Goal: Find specific page/section: Find specific page/section

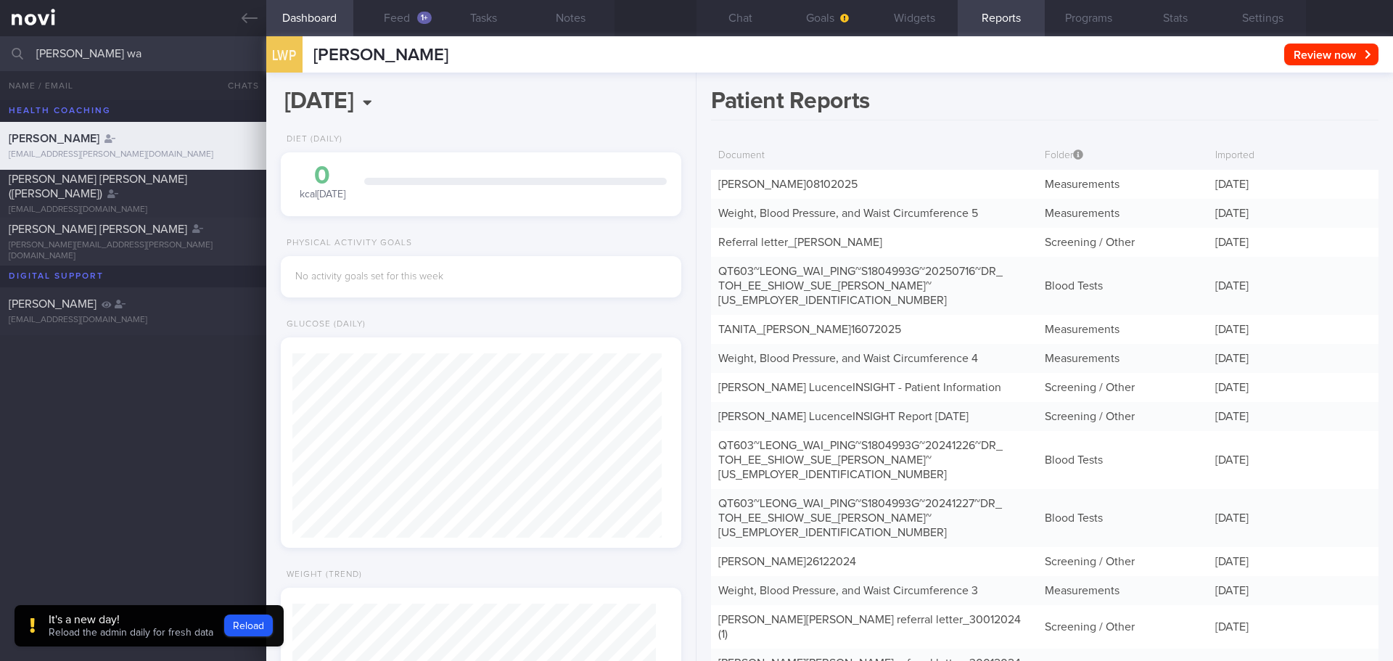
scroll to position [1, 0]
drag, startPoint x: 48, startPoint y: 56, endPoint x: 36, endPoint y: 57, distance: 12.4
click at [36, 57] on input "[PERSON_NAME] wa" at bounding box center [696, 53] width 1393 height 35
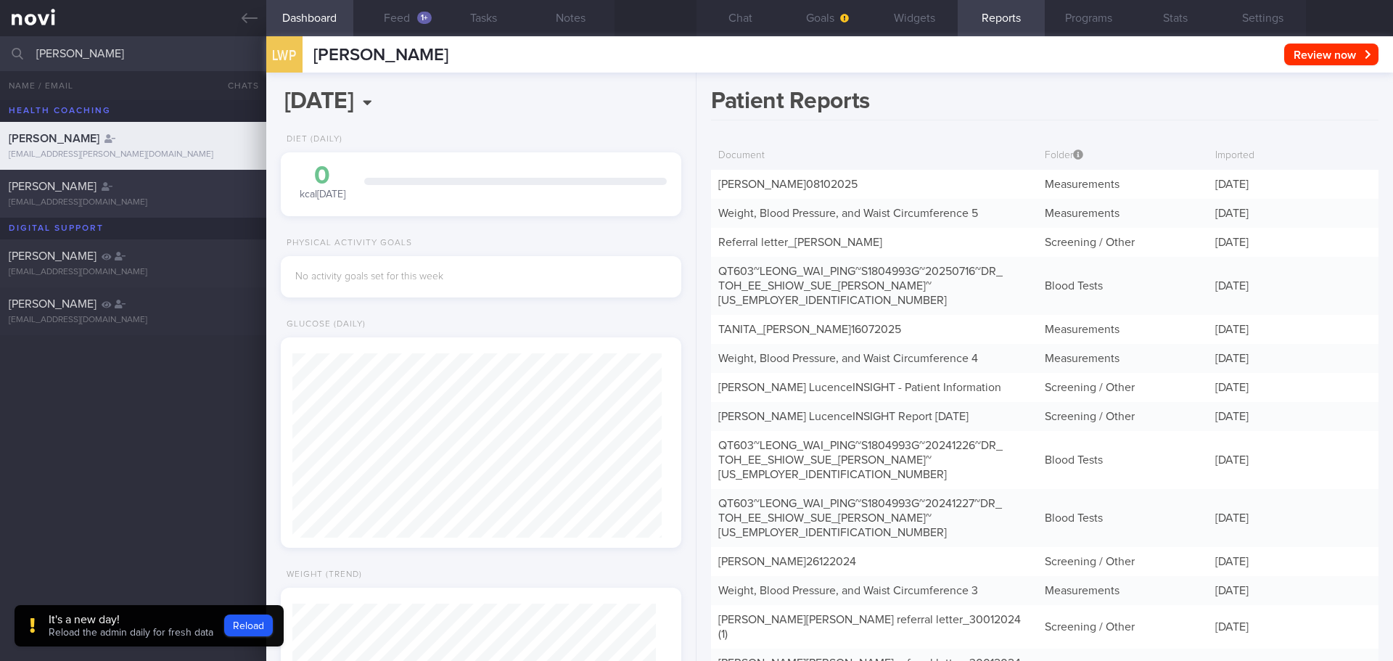
type input "[PERSON_NAME]"
click at [86, 209] on div "[PERSON_NAME] [EMAIL_ADDRESS][DOMAIN_NAME]" at bounding box center [696, 194] width 1393 height 48
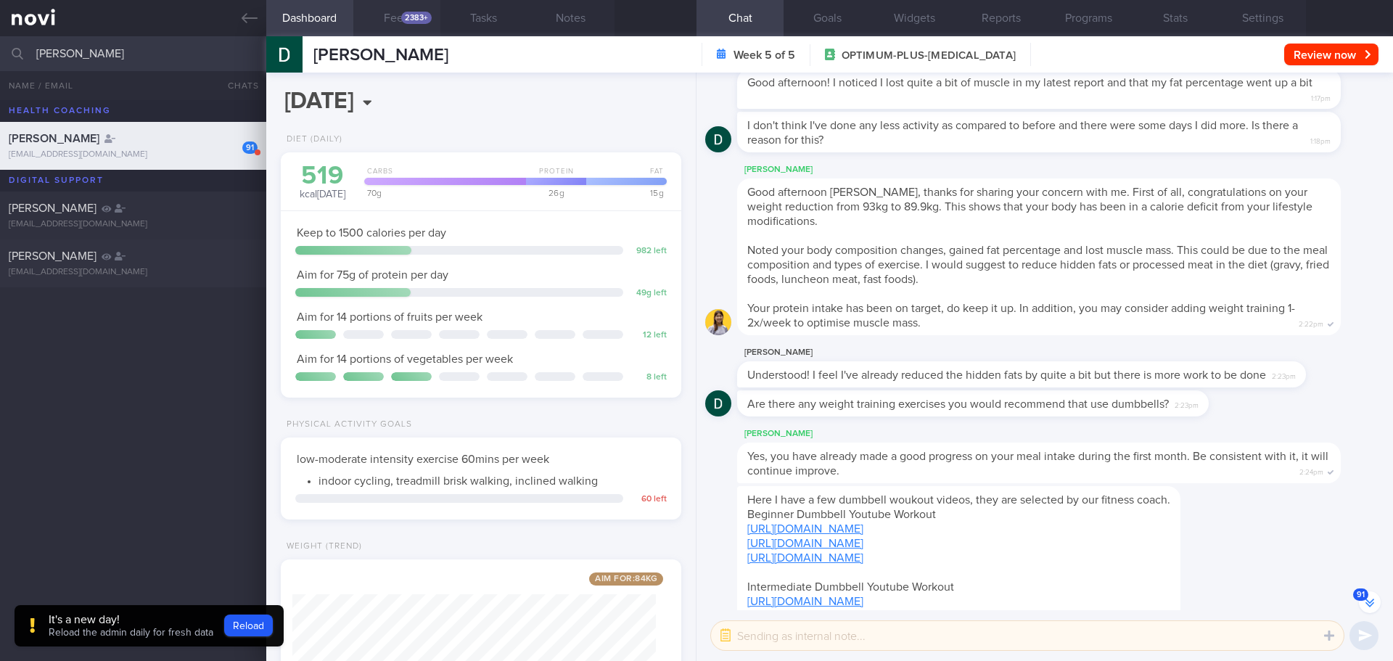
scroll to position [-1824, 0]
